Goal: Information Seeking & Learning: Understand process/instructions

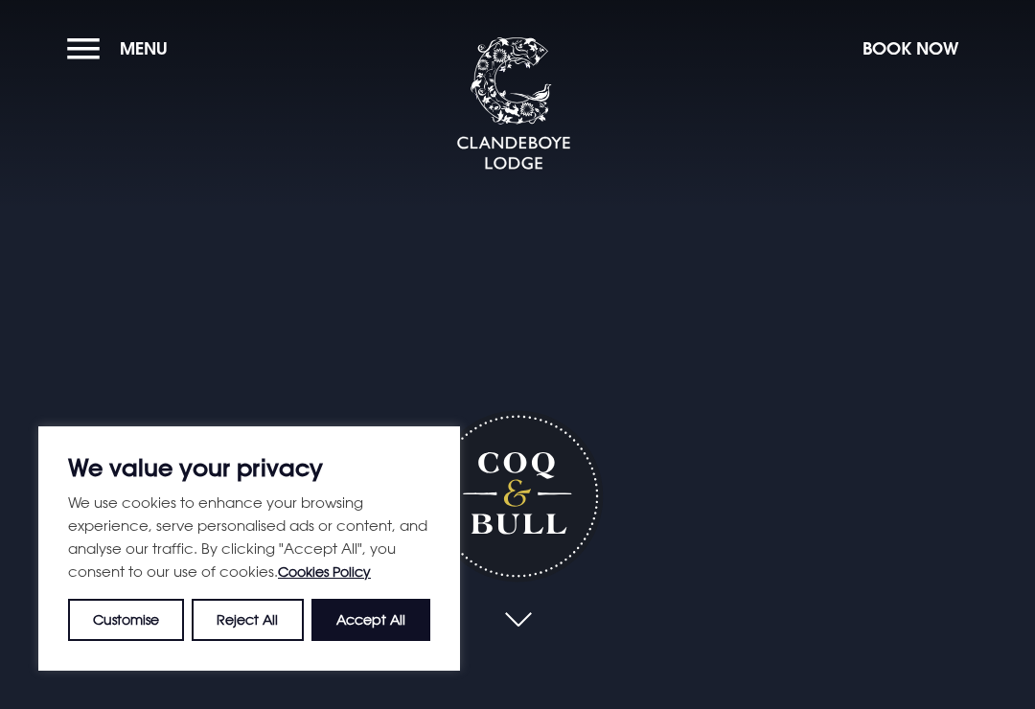
click at [399, 625] on button "Accept All" at bounding box center [370, 620] width 119 height 42
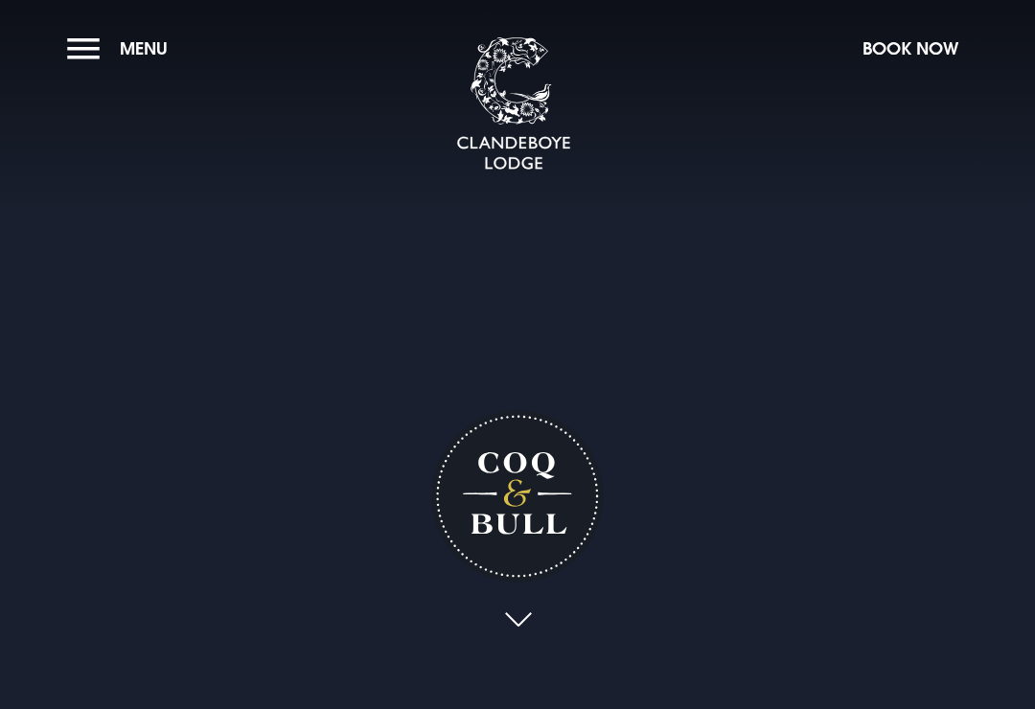
checkbox input "true"
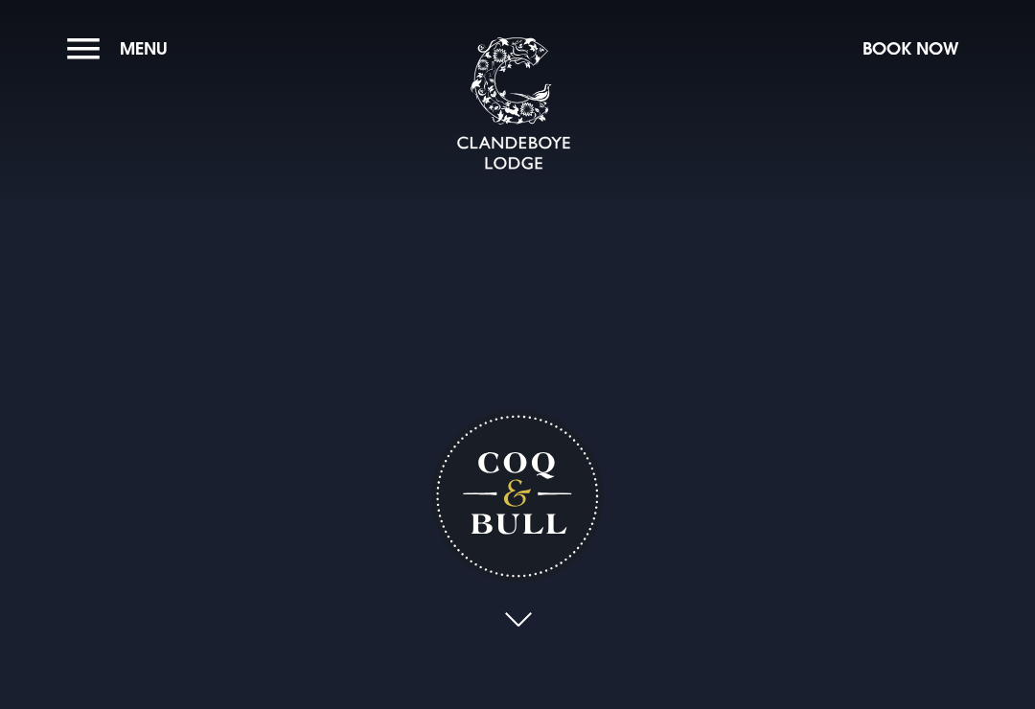
click at [532, 642] on link at bounding box center [517, 621] width 44 height 42
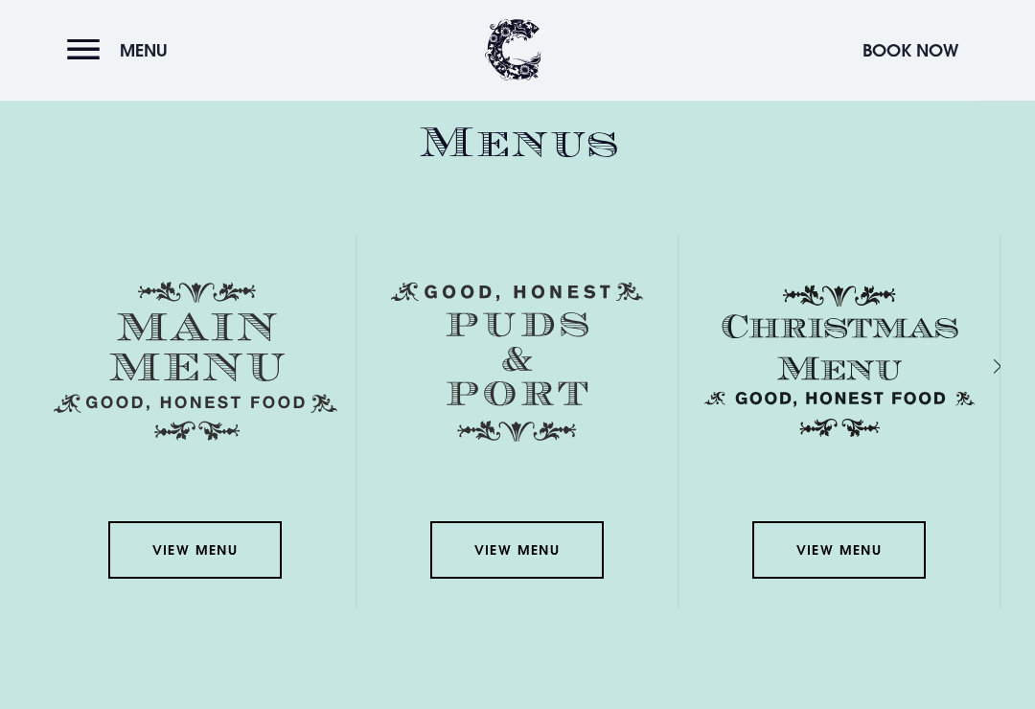
scroll to position [2609, 0]
click at [214, 579] on link "View Menu" at bounding box center [194, 549] width 172 height 57
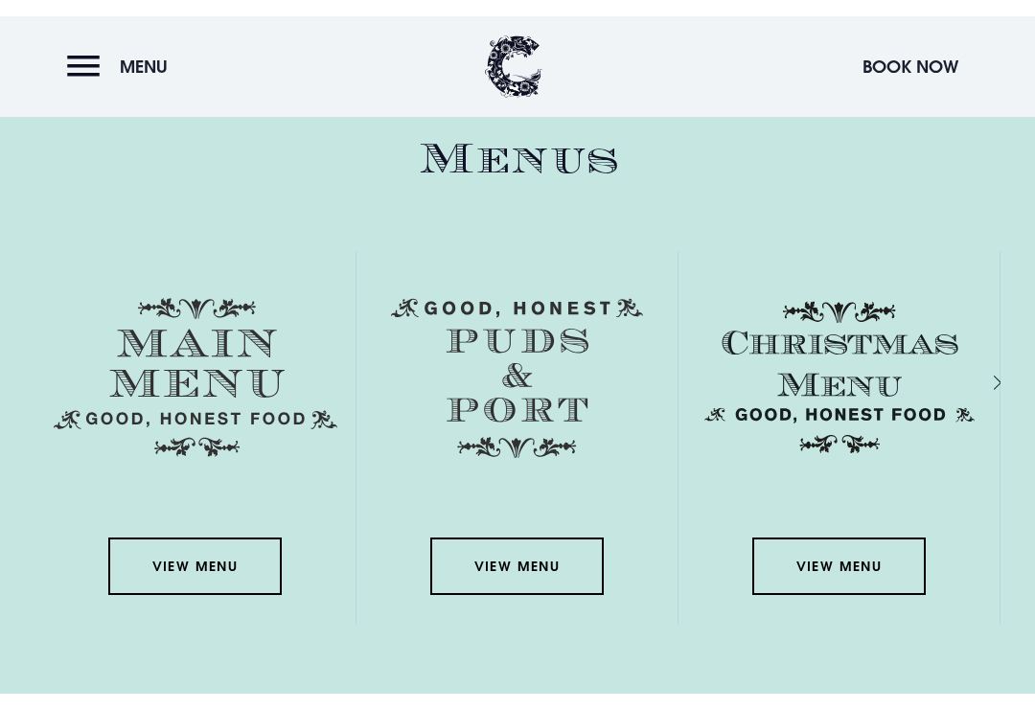
scroll to position [2608, 0]
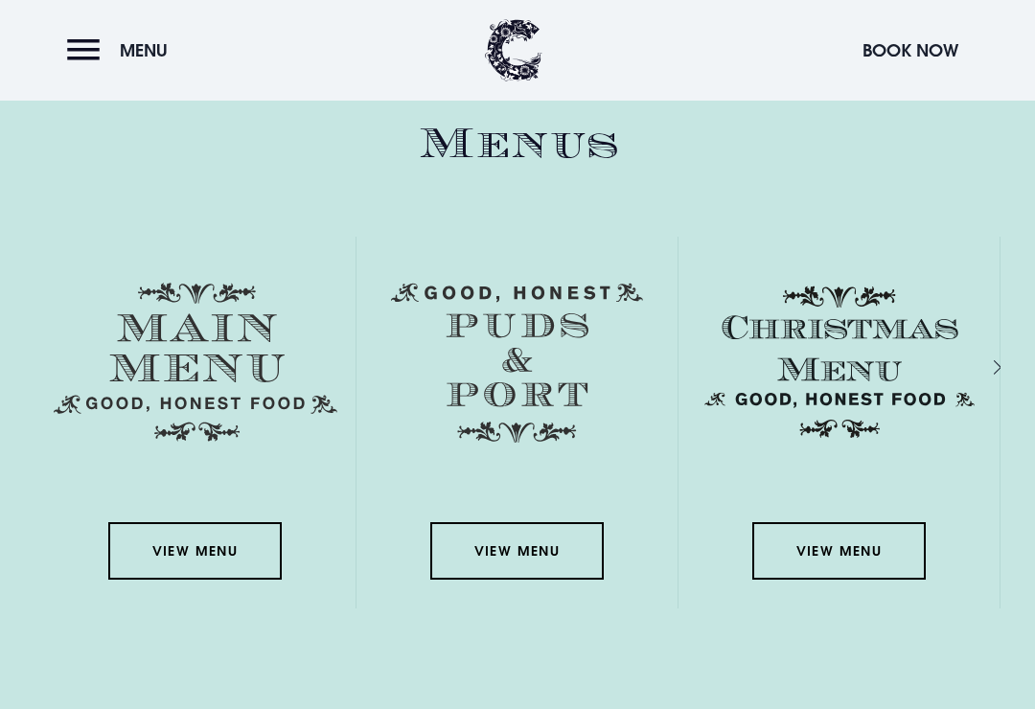
click at [530, 580] on link "View Menu" at bounding box center [516, 550] width 172 height 57
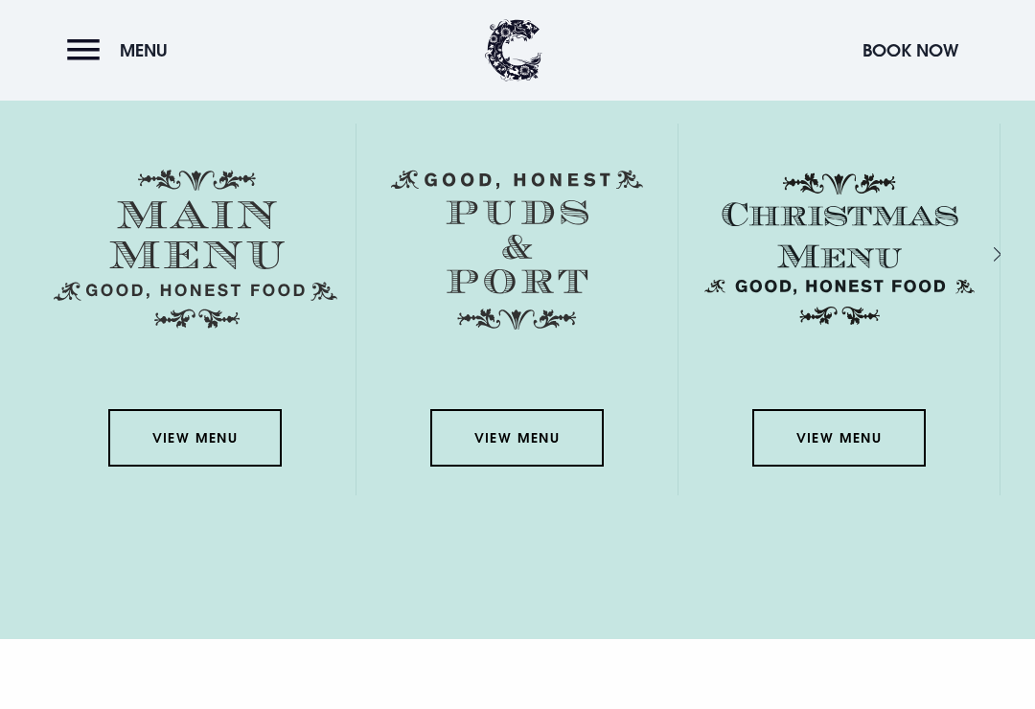
scroll to position [2725, 0]
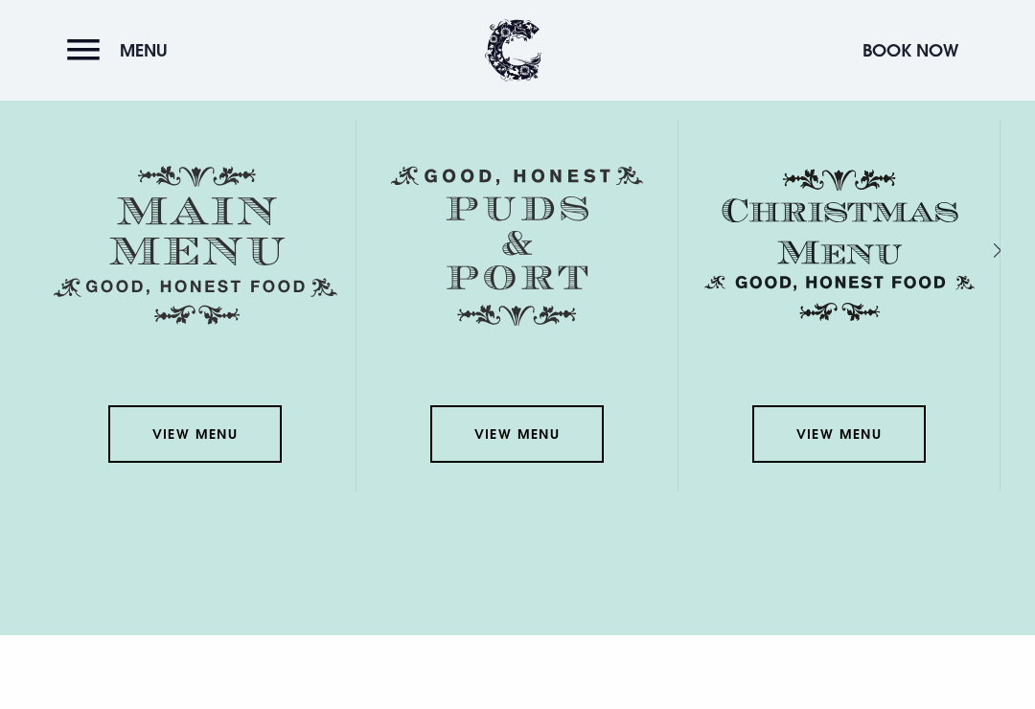
click at [860, 457] on link "View Menu" at bounding box center [838, 433] width 172 height 57
